Goal: Transaction & Acquisition: Download file/media

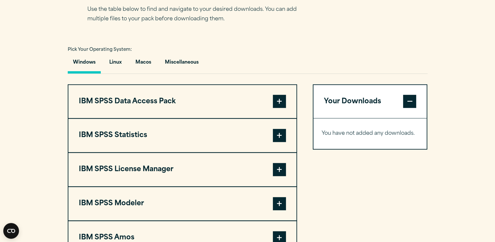
scroll to position [439, 0]
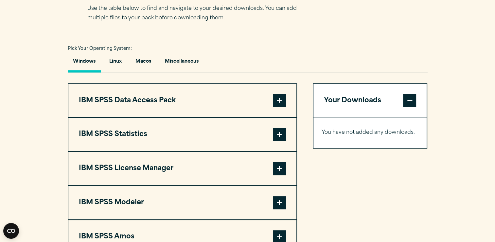
click at [280, 141] on span at bounding box center [279, 134] width 13 height 13
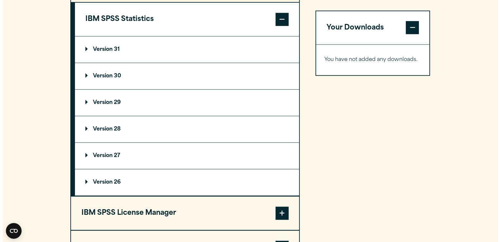
scroll to position [555, 0]
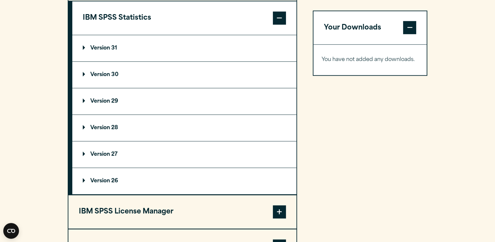
click at [102, 77] on p "Version 30" at bounding box center [101, 74] width 36 height 5
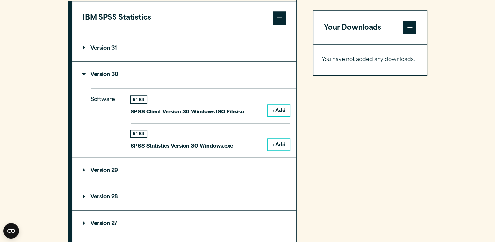
click at [85, 51] on p "Version 31" at bounding box center [100, 48] width 34 height 5
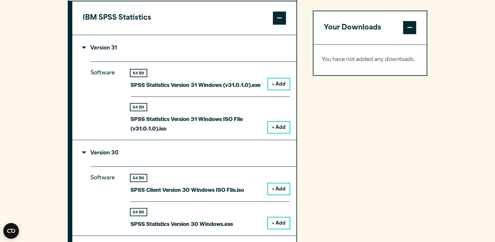
click at [85, 51] on p "Version 31" at bounding box center [100, 48] width 34 height 5
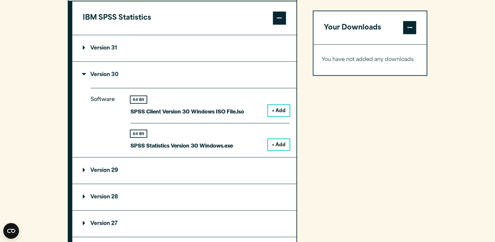
click at [271, 150] on button "+ Add" at bounding box center [279, 144] width 22 height 11
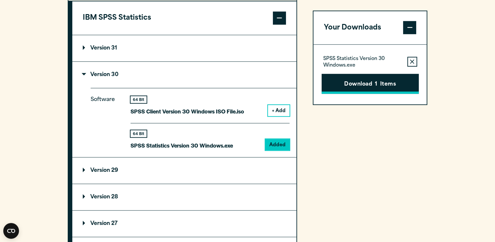
click at [380, 89] on button "Download 1 Items" at bounding box center [370, 84] width 97 height 20
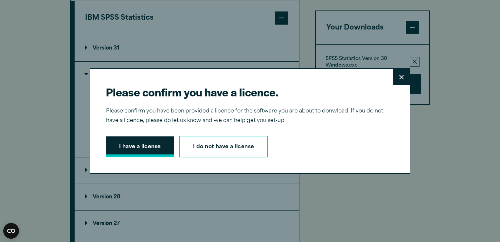
click at [144, 148] on button "I have a license" at bounding box center [140, 146] width 68 height 20
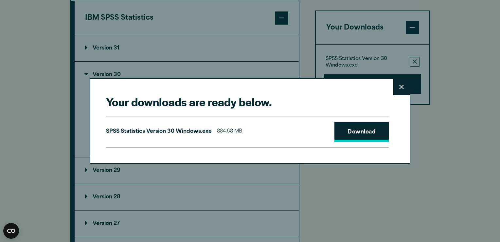
click at [350, 136] on link "Download" at bounding box center [362, 131] width 54 height 20
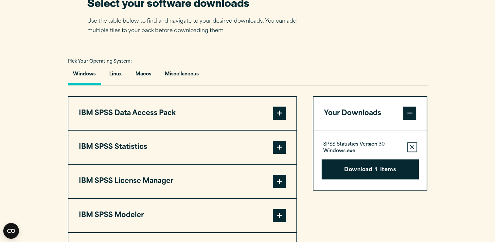
scroll to position [427, 0]
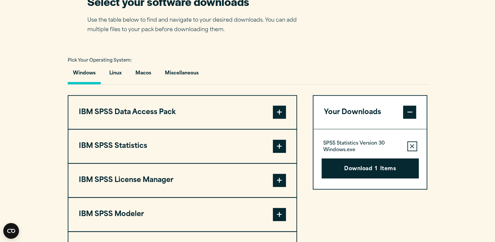
click at [279, 153] on span at bounding box center [279, 146] width 13 height 13
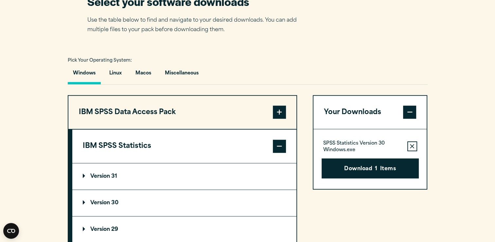
click at [414, 148] on icon "button" at bounding box center [412, 146] width 4 height 5
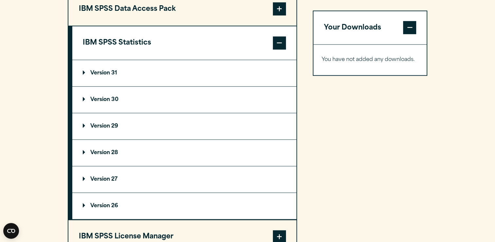
scroll to position [533, 0]
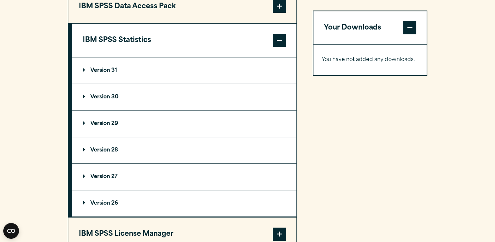
click at [110, 107] on summary "Version 30" at bounding box center [184, 97] width 224 height 26
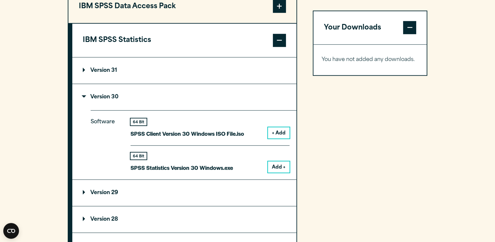
click at [279, 172] on button "Add +" at bounding box center [279, 166] width 22 height 11
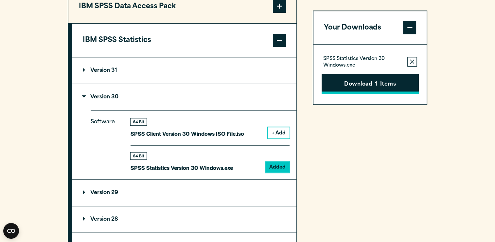
click at [390, 87] on button "Download 1 Items" at bounding box center [370, 84] width 97 height 20
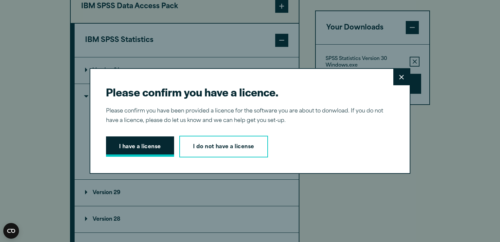
click at [139, 151] on button "I have a license" at bounding box center [140, 146] width 68 height 20
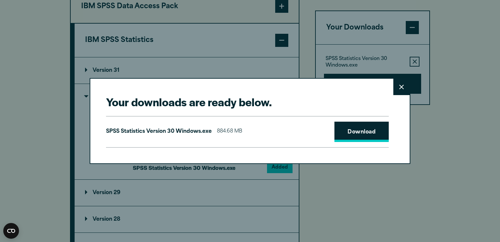
click at [339, 134] on link "Download" at bounding box center [362, 131] width 54 height 20
click at [402, 88] on button "Close" at bounding box center [402, 87] width 16 height 16
